Goal: Task Accomplishment & Management: Manage account settings

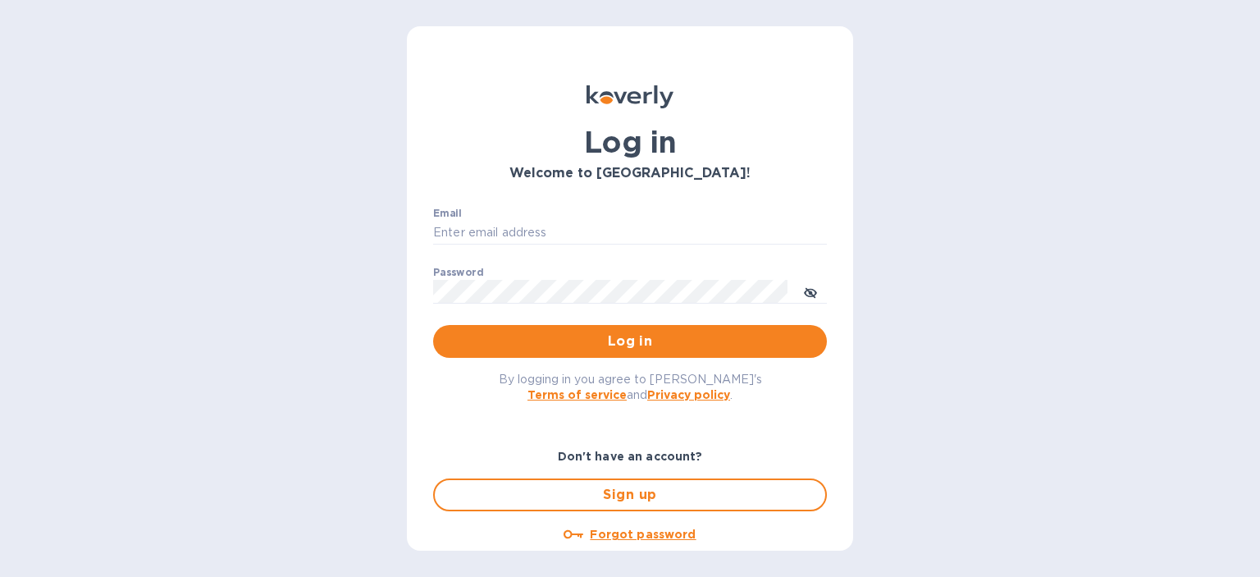
type input "x.shao@vitangtechnology.com"
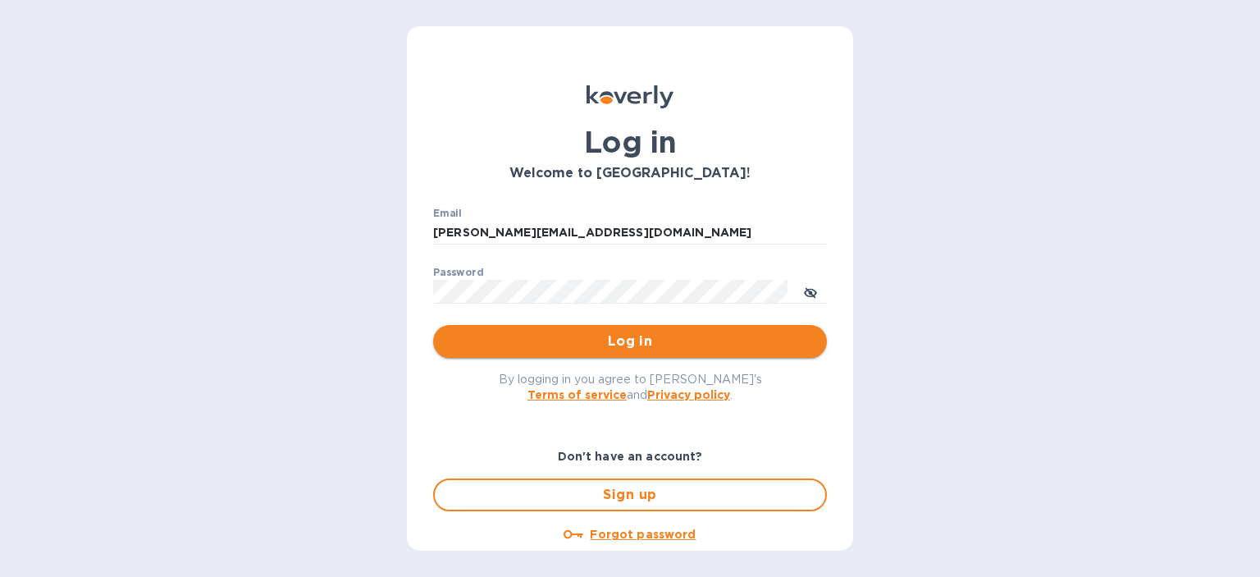
click at [584, 335] on span "Log in" at bounding box center [630, 341] width 368 height 20
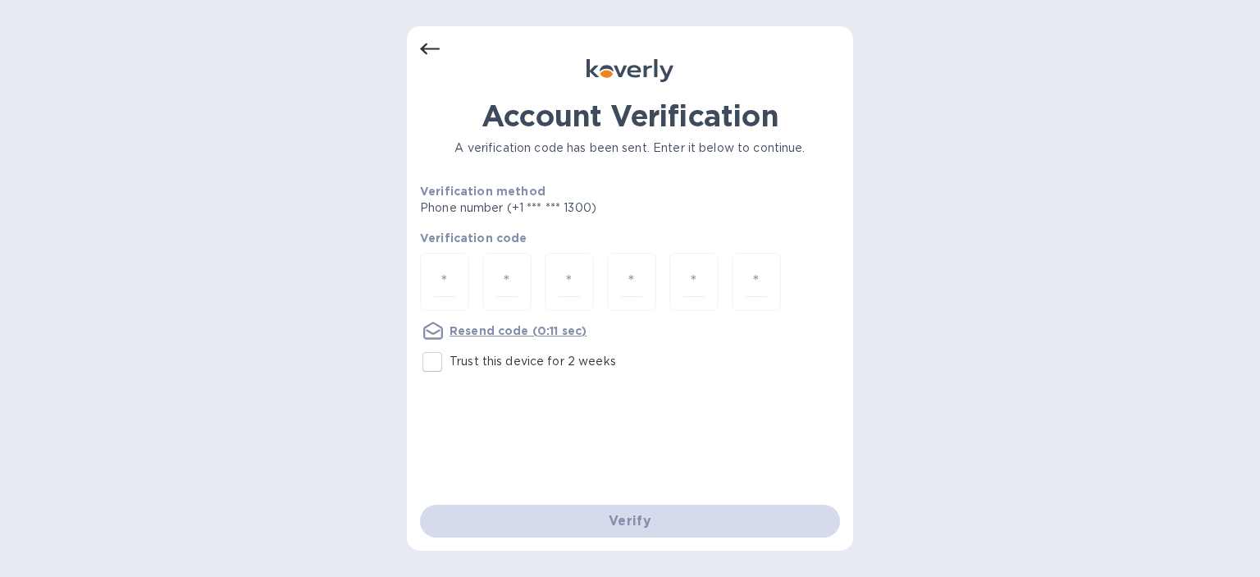
click at [427, 361] on input "Trust this device for 2 weeks" at bounding box center [432, 362] width 34 height 34
checkbox input "true"
click at [448, 287] on input "number" at bounding box center [444, 282] width 21 height 30
type input "1"
type input "5"
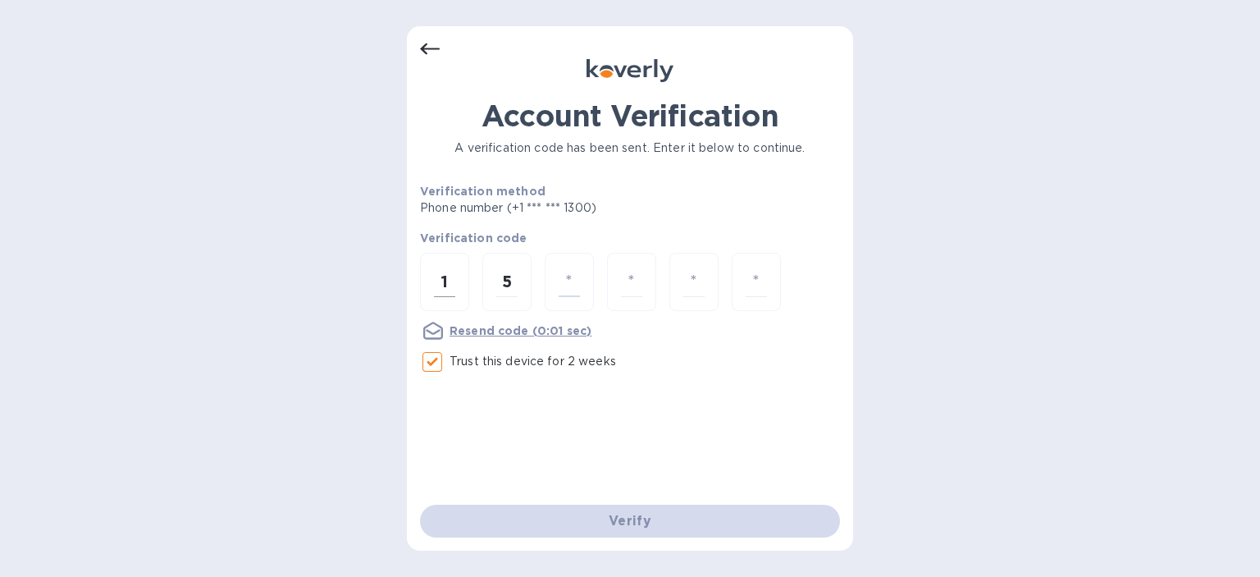
type input "3"
type input "6"
type input "2"
type input "9"
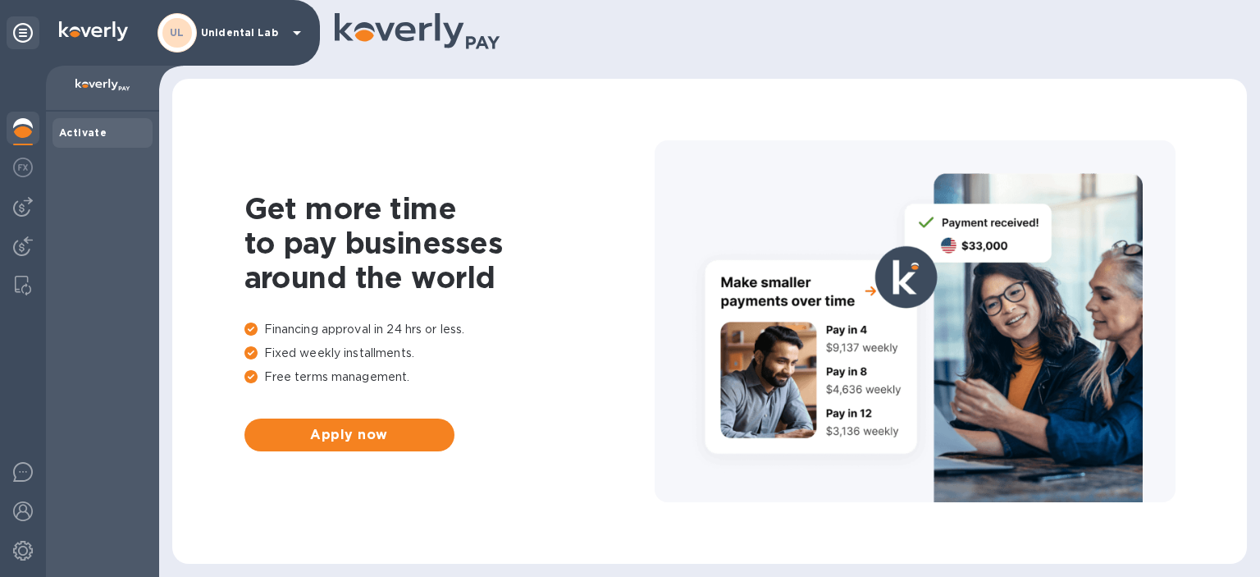
click at [251, 22] on div "UL Unidental Lab" at bounding box center [232, 32] width 149 height 39
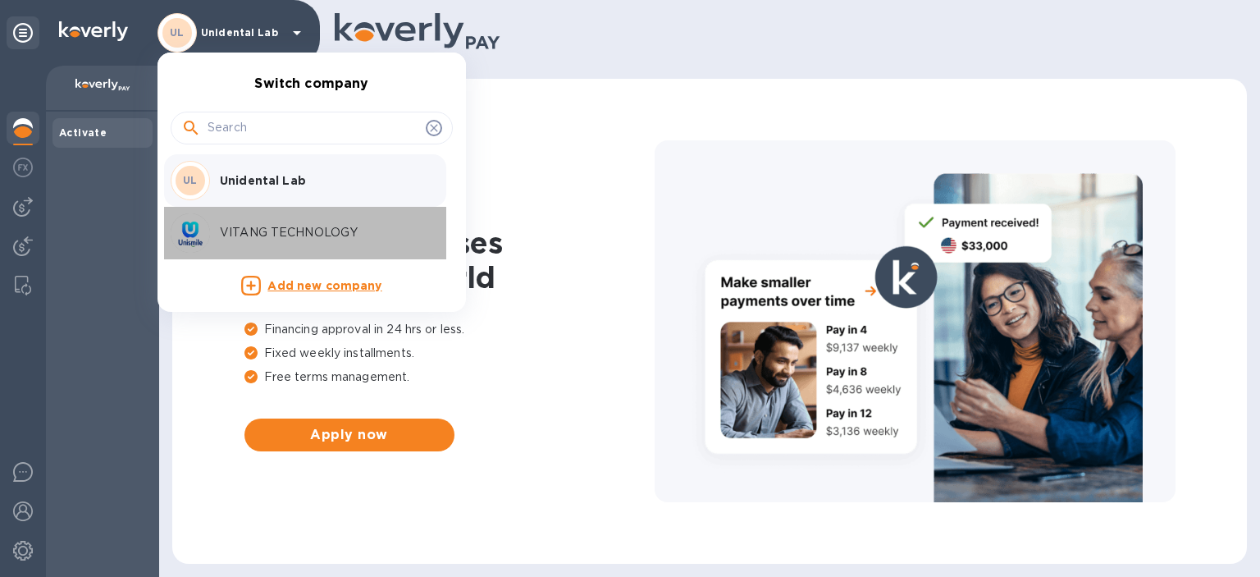
click at [266, 226] on p "VITANG TECHNOLOGY" at bounding box center [323, 232] width 207 height 17
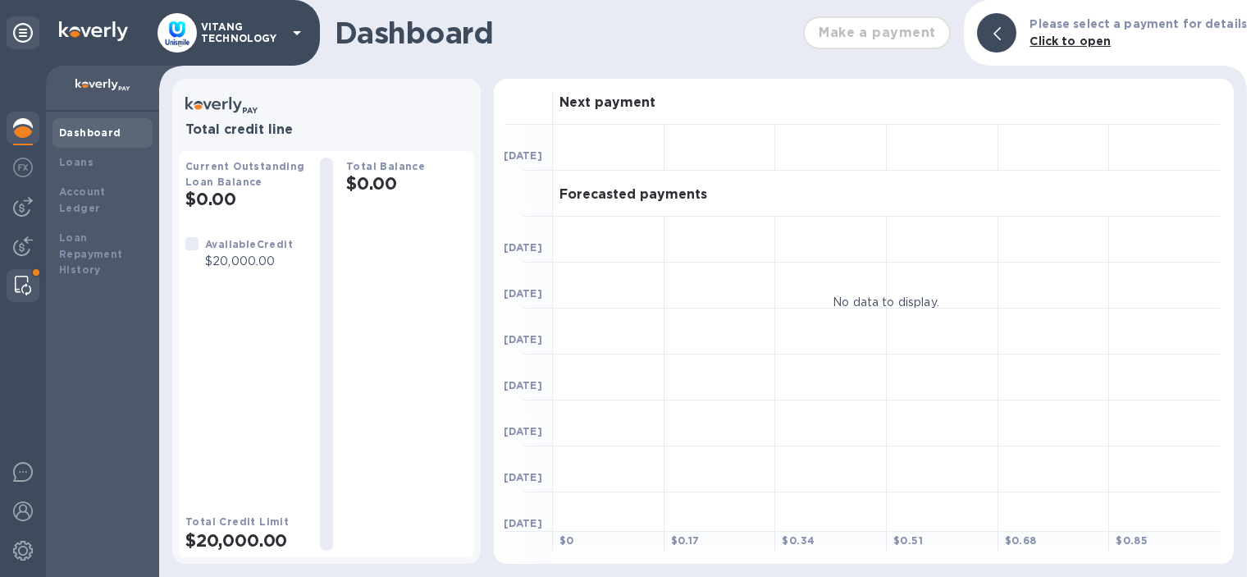
click at [15, 278] on div at bounding box center [23, 285] width 30 height 33
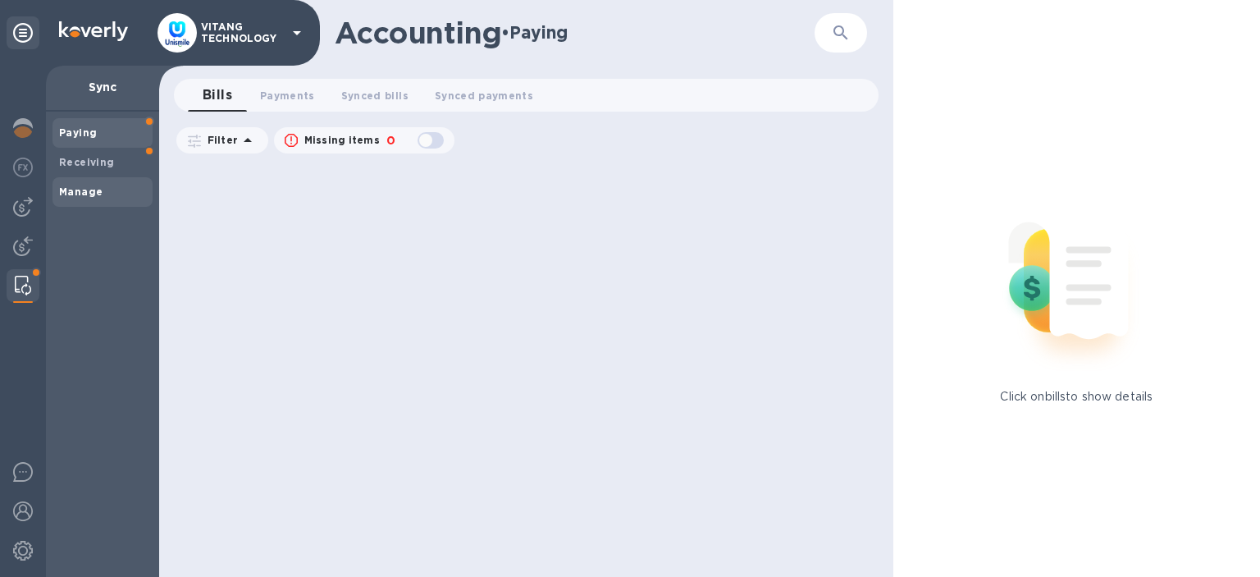
click at [102, 196] on span "Manage" at bounding box center [102, 192] width 87 height 16
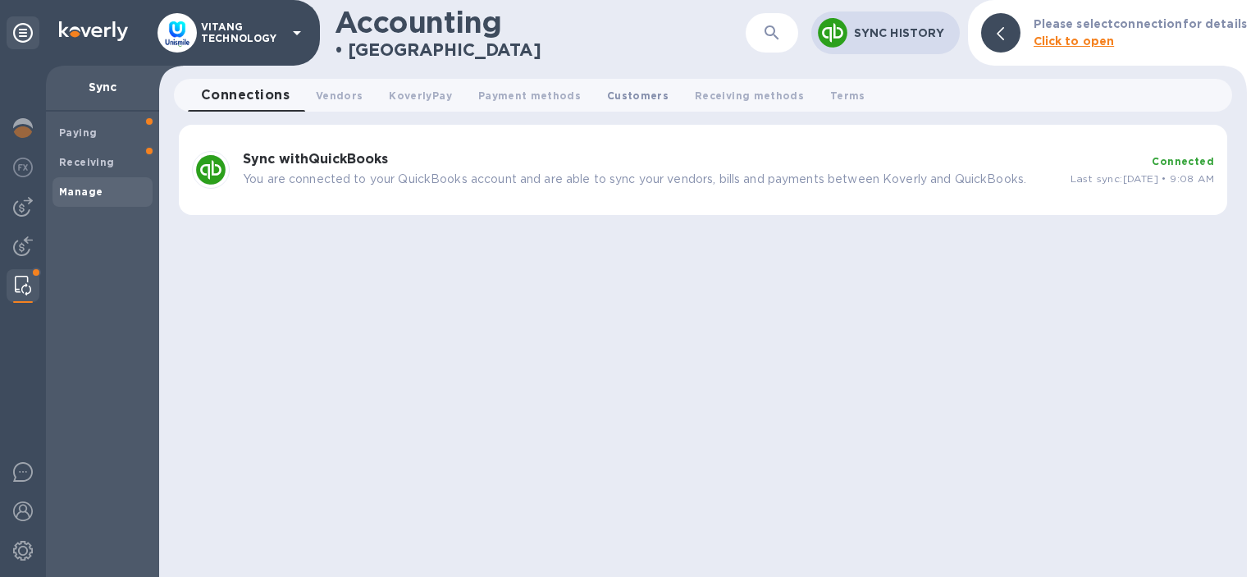
click at [619, 104] on button "Customers 0" at bounding box center [638, 95] width 88 height 33
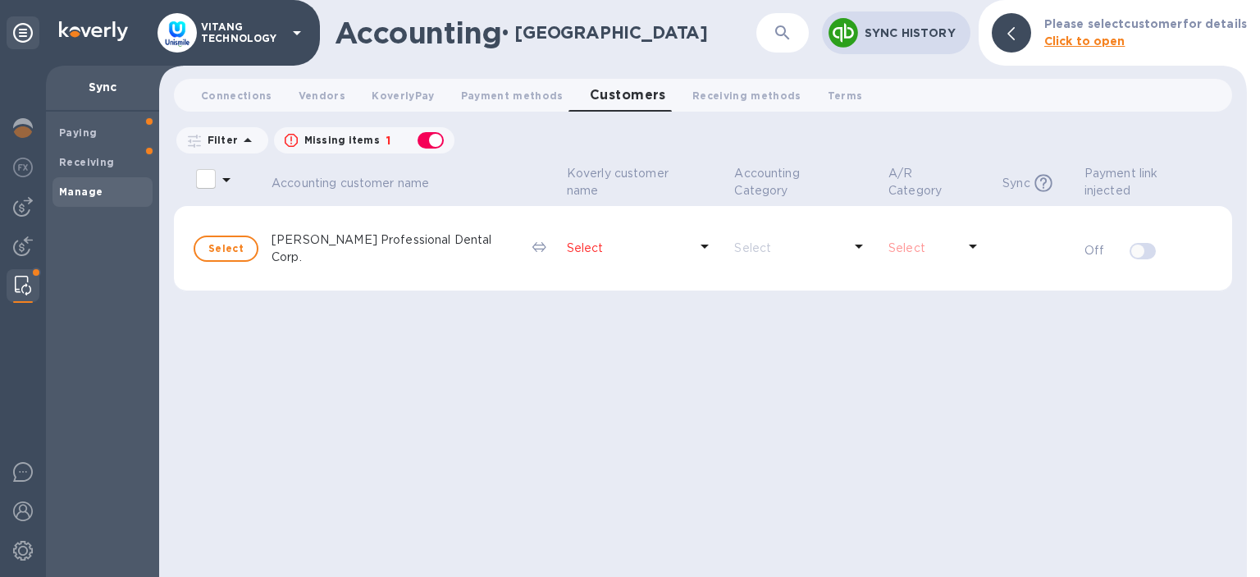
click at [203, 175] on input "select all desserts" at bounding box center [206, 179] width 34 height 34
checkbox input "false"
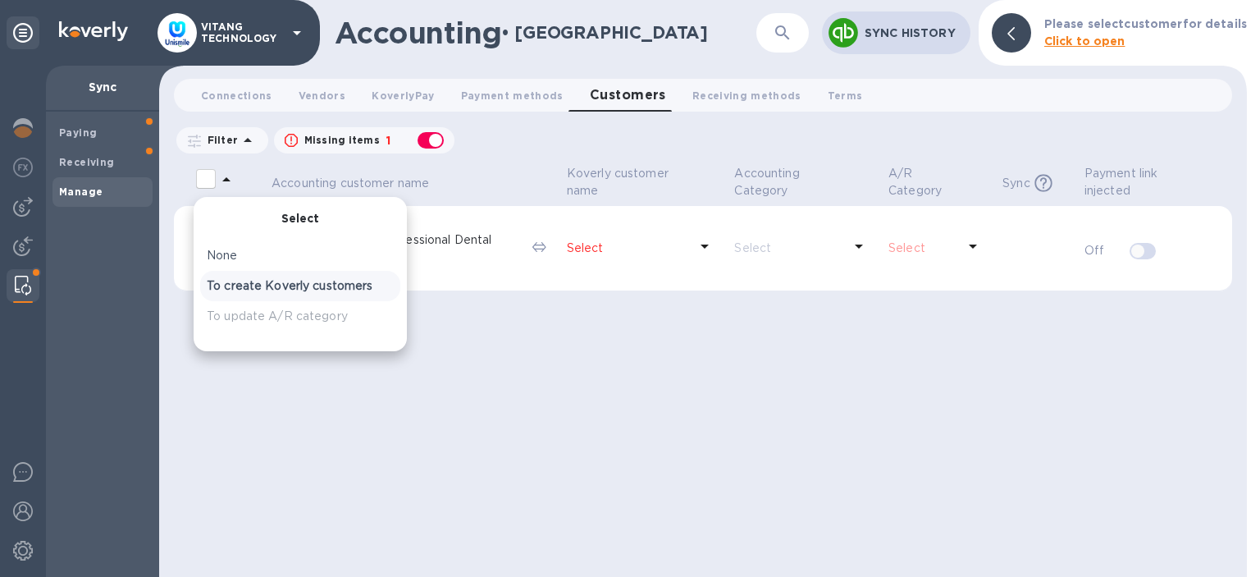
click at [290, 287] on p "To create Koverly customers" at bounding box center [300, 285] width 187 height 17
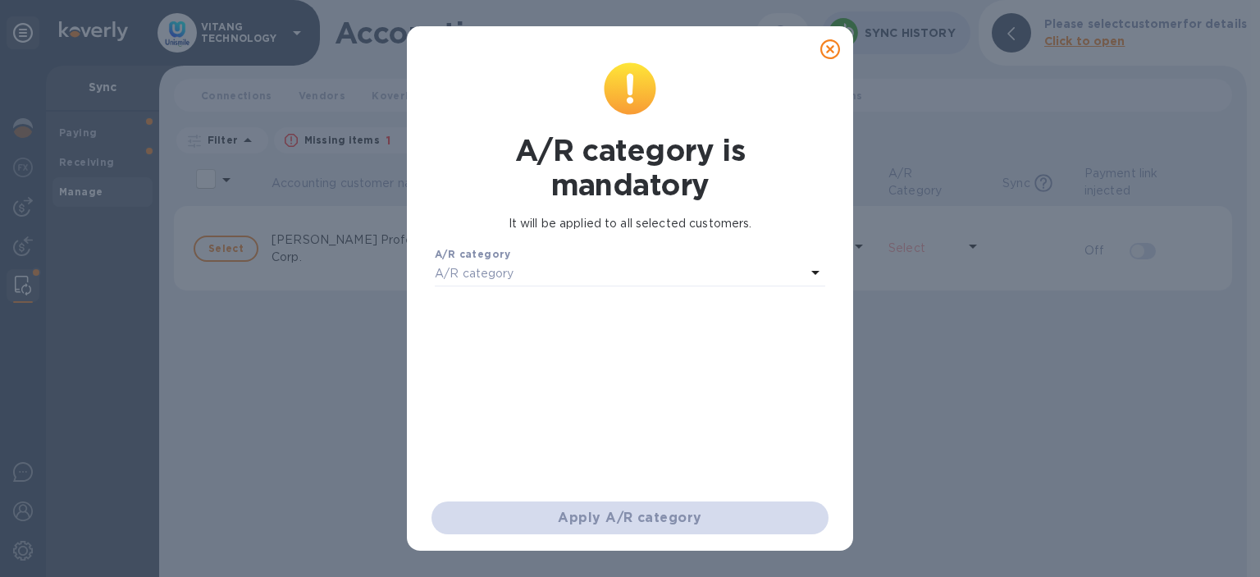
click at [546, 278] on div "A/R category" at bounding box center [620, 274] width 371 height 23
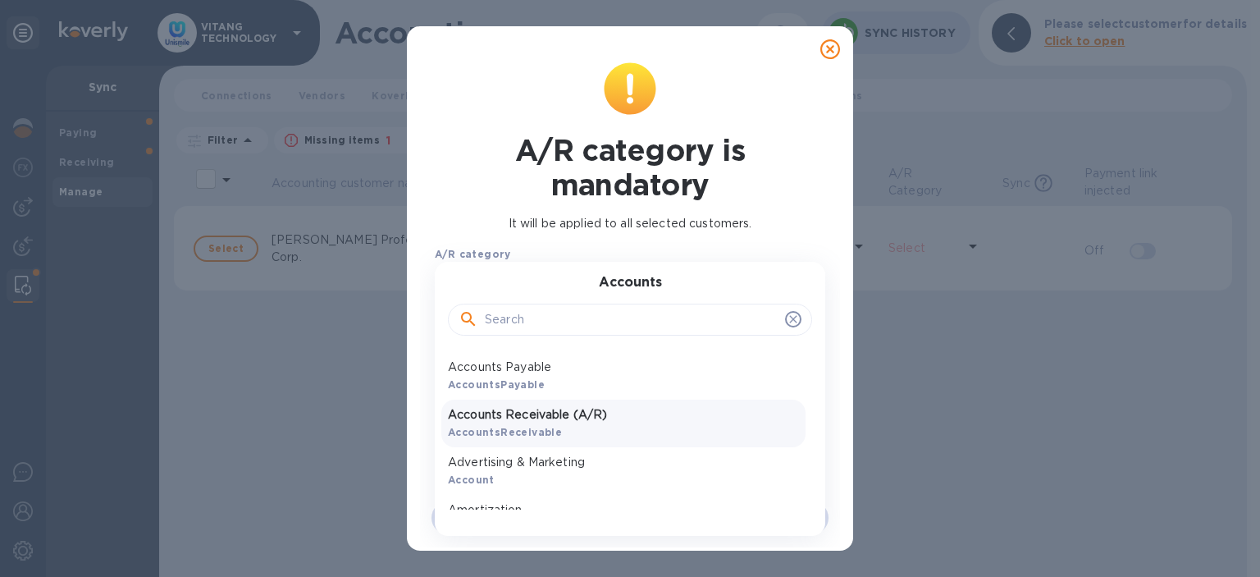
click at [559, 407] on p "Accounts Receivable (A/R)" at bounding box center [623, 414] width 351 height 17
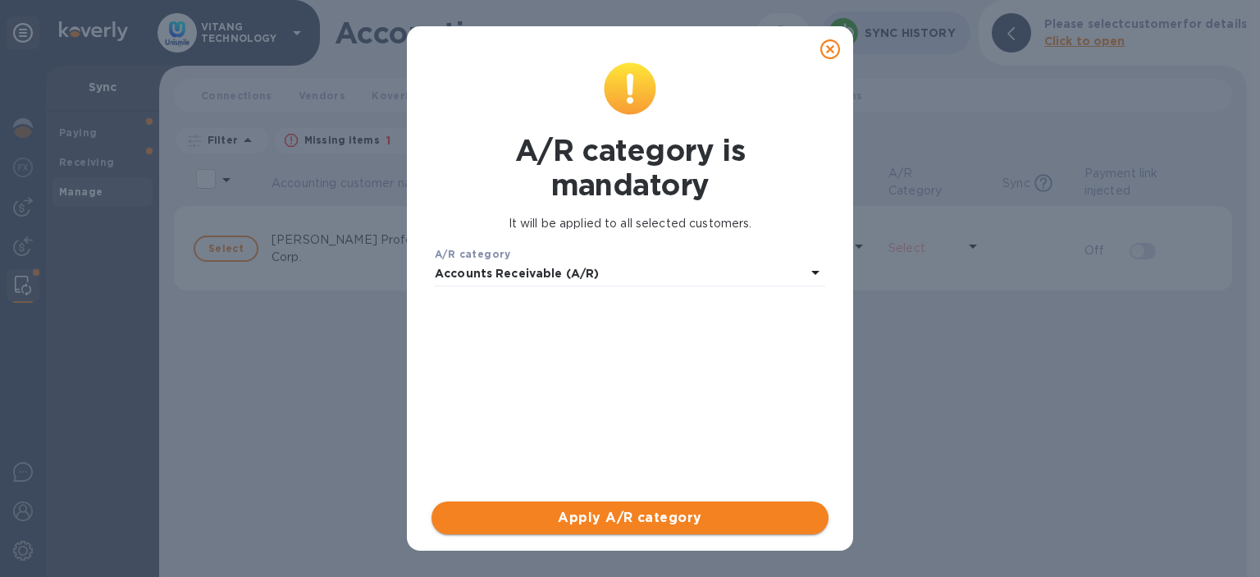
click at [566, 521] on span "Apply A/R category" at bounding box center [630, 518] width 371 height 20
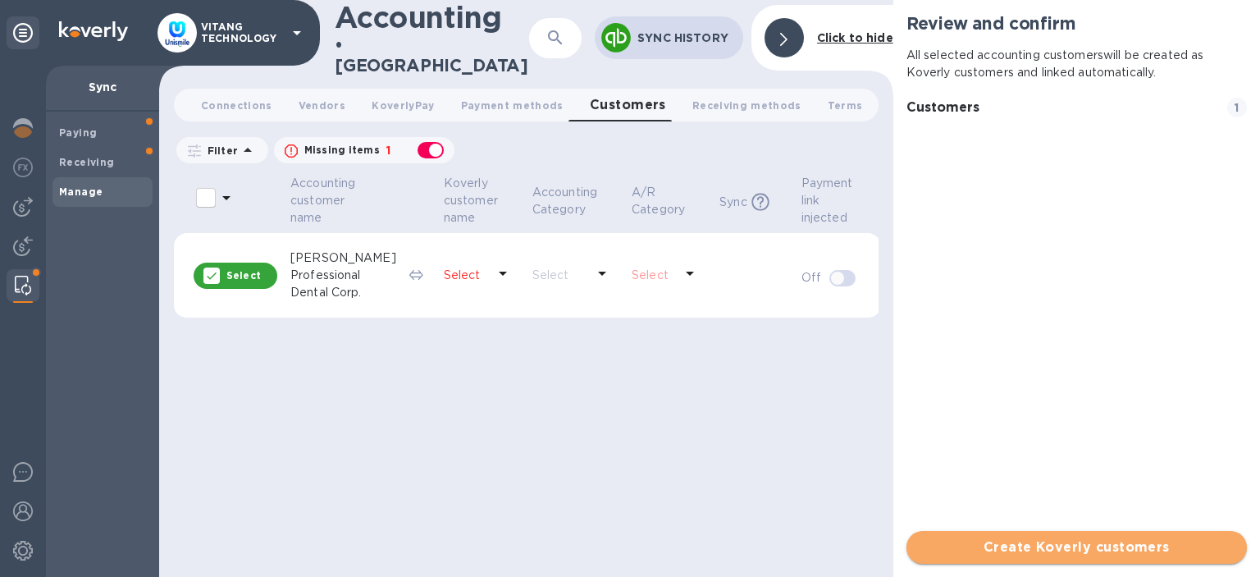
click at [1043, 559] on button "Create Koverly customers" at bounding box center [1076, 547] width 340 height 33
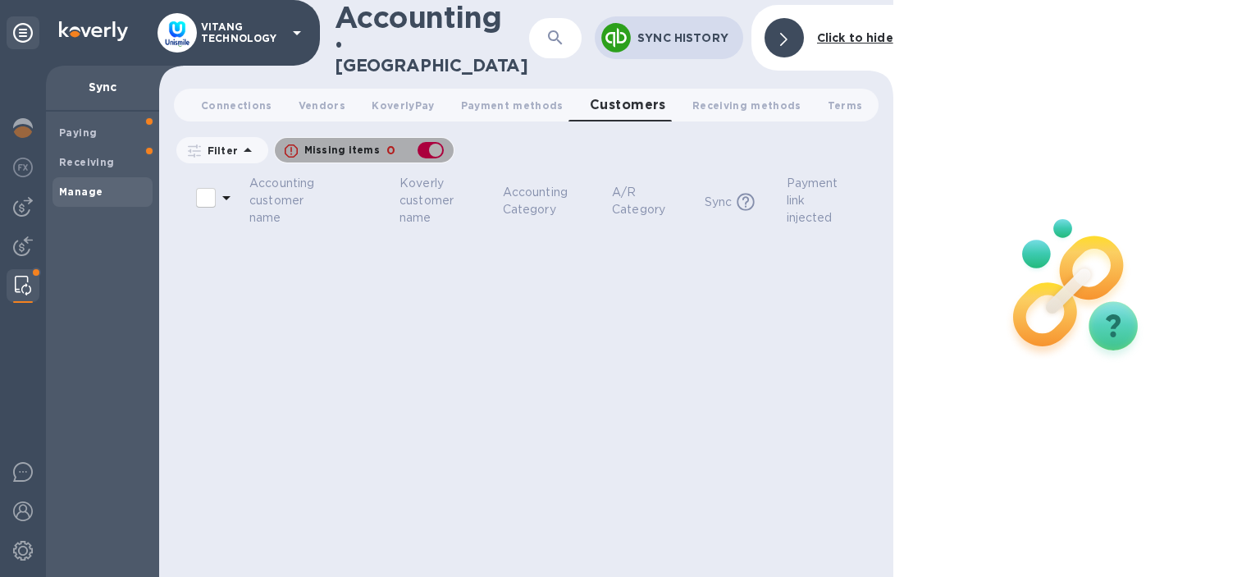
click at [422, 139] on div "button" at bounding box center [430, 150] width 33 height 23
checkbox input "false"
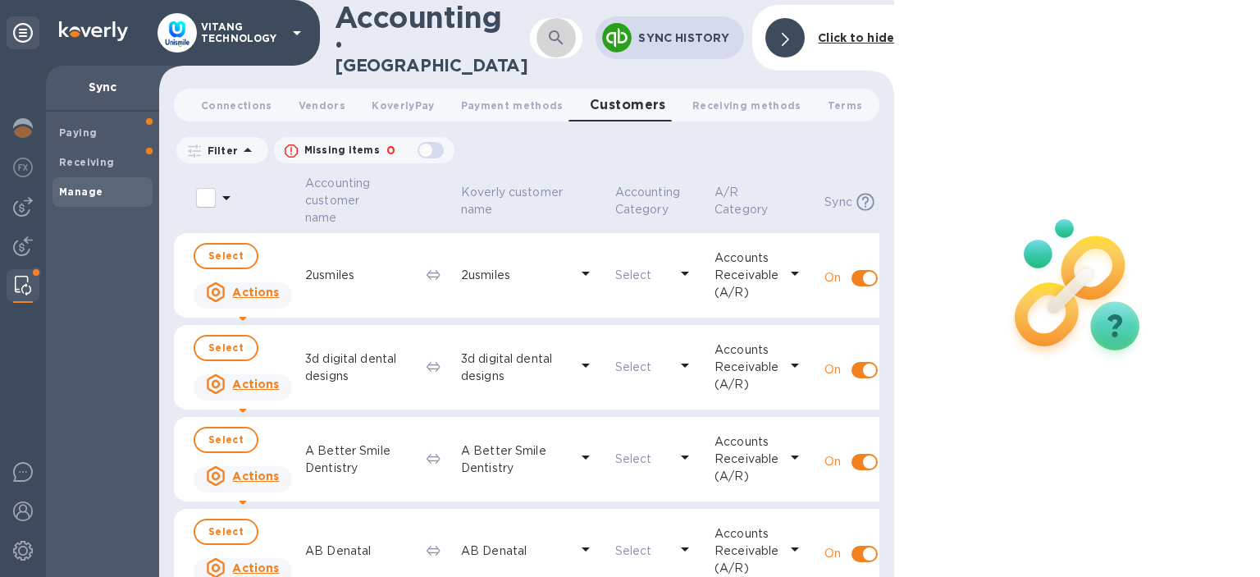
click at [558, 41] on icon "button" at bounding box center [556, 38] width 20 height 20
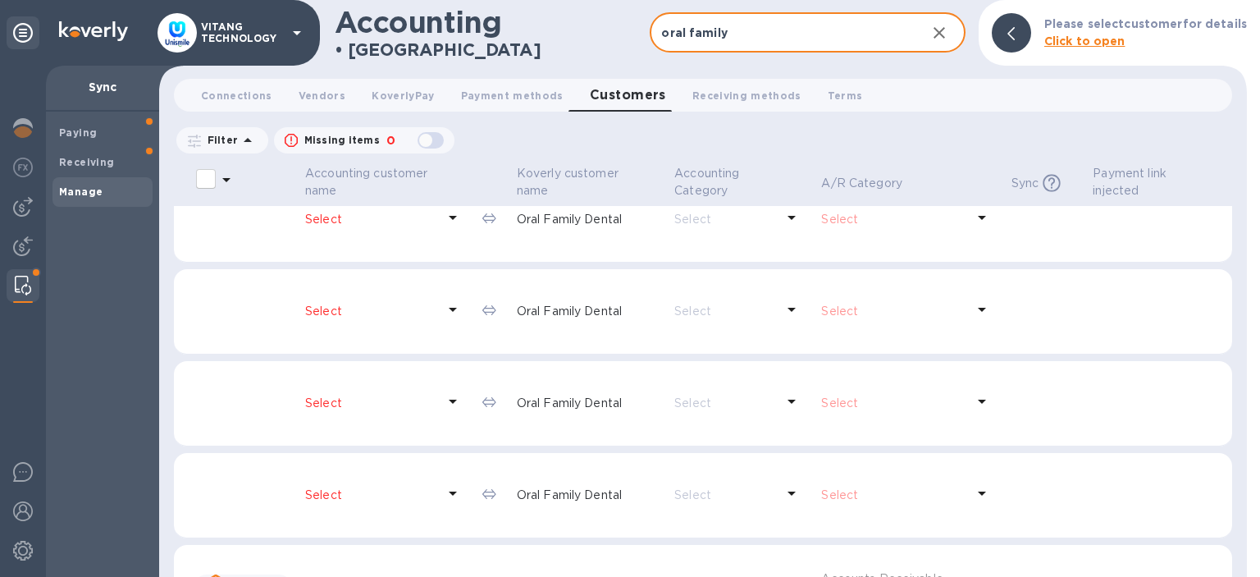
scroll to position [6733, 0]
type input "o"
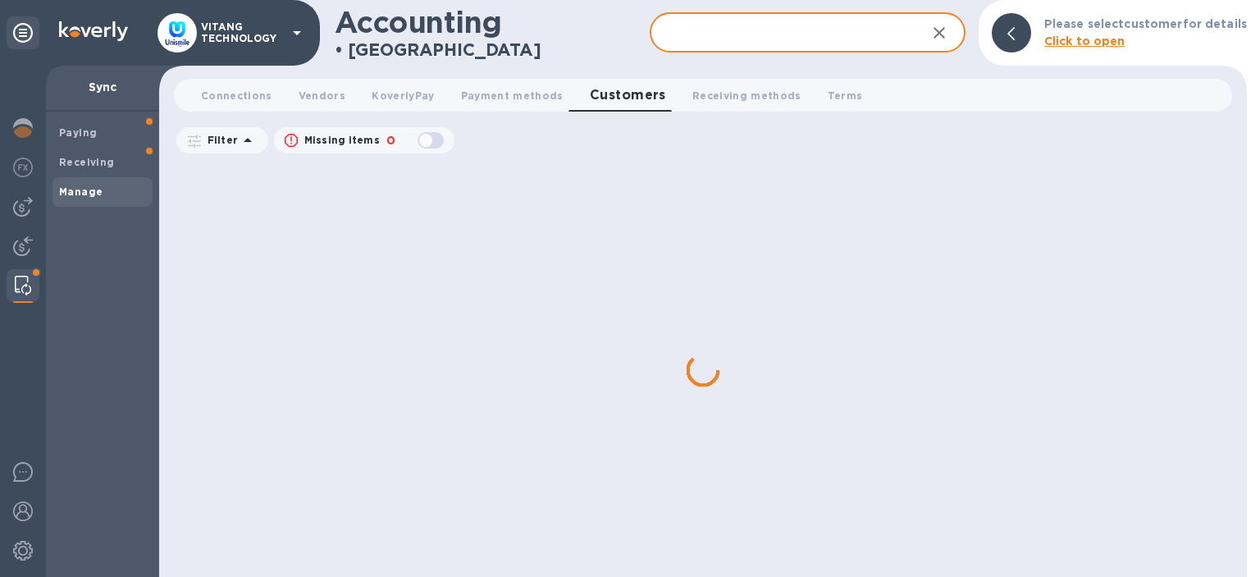
scroll to position [4223, 0]
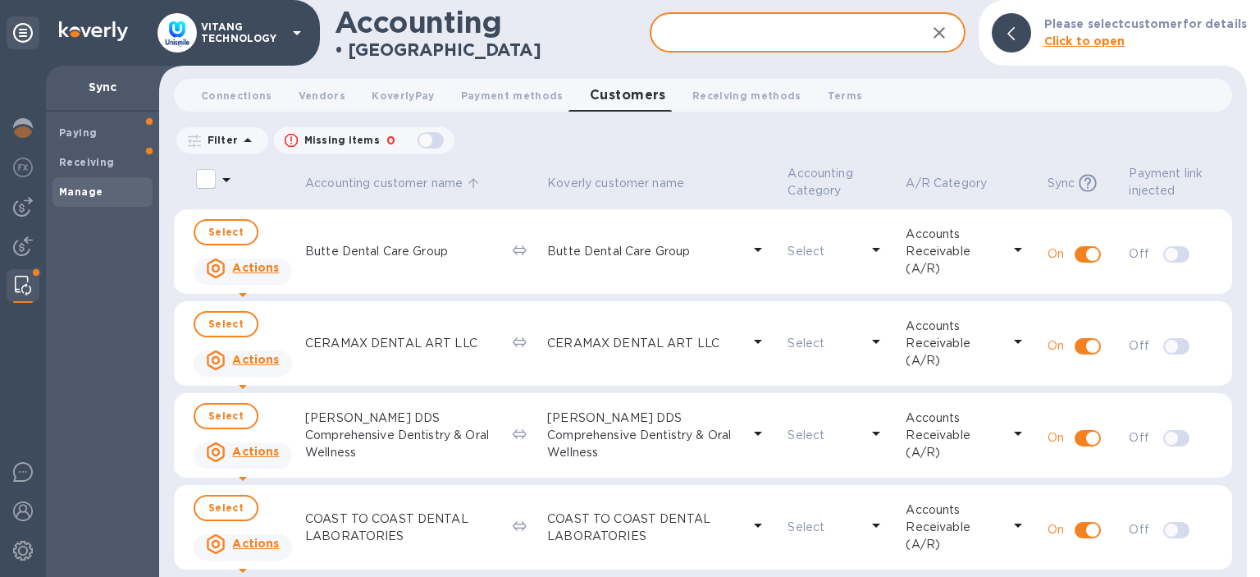
click at [422, 189] on p "Accounting customer name" at bounding box center [384, 183] width 158 height 17
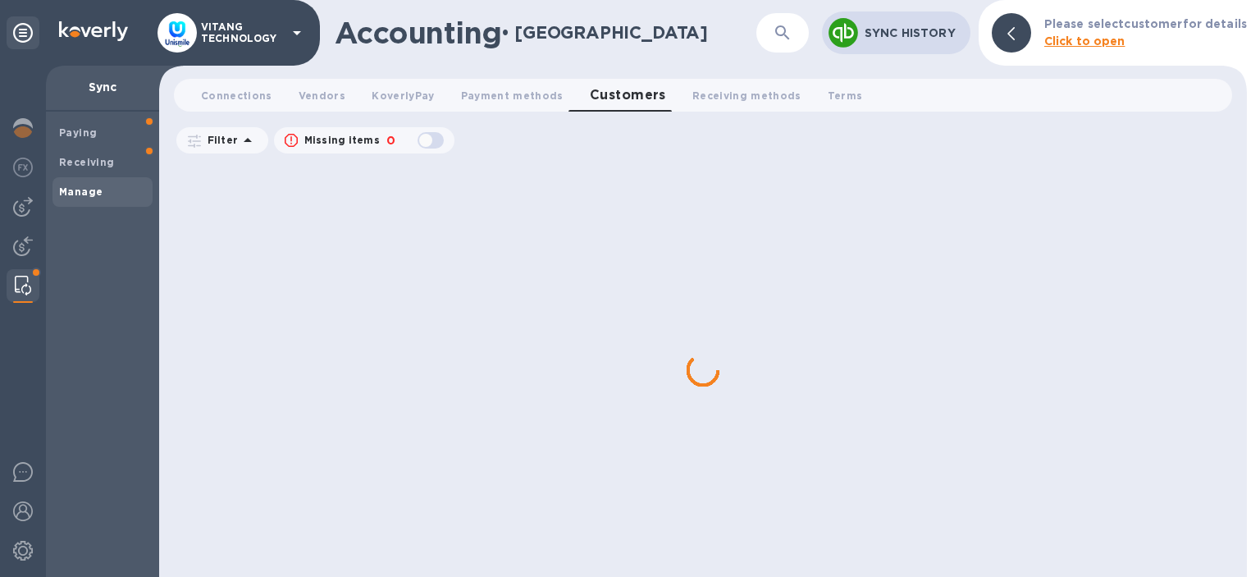
scroll to position [4217, 0]
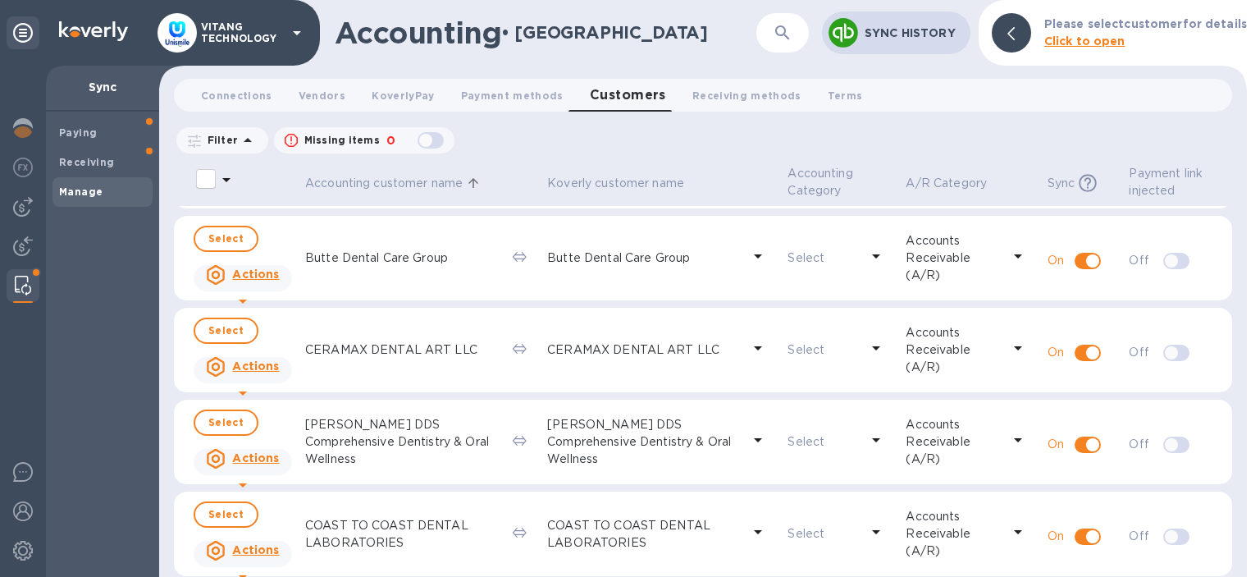
click at [422, 189] on p "Accounting customer name" at bounding box center [384, 183] width 158 height 17
